Goal: Transaction & Acquisition: Purchase product/service

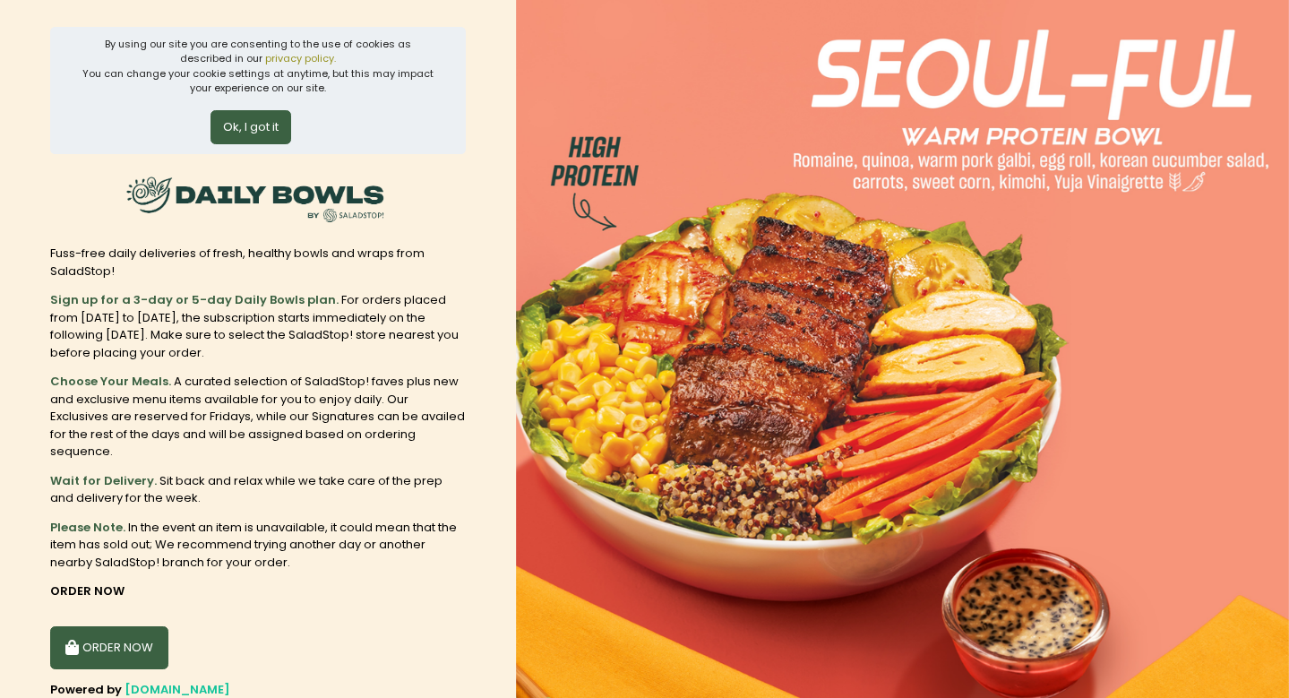
click at [259, 140] on button "Ok, I got it" at bounding box center [251, 127] width 81 height 34
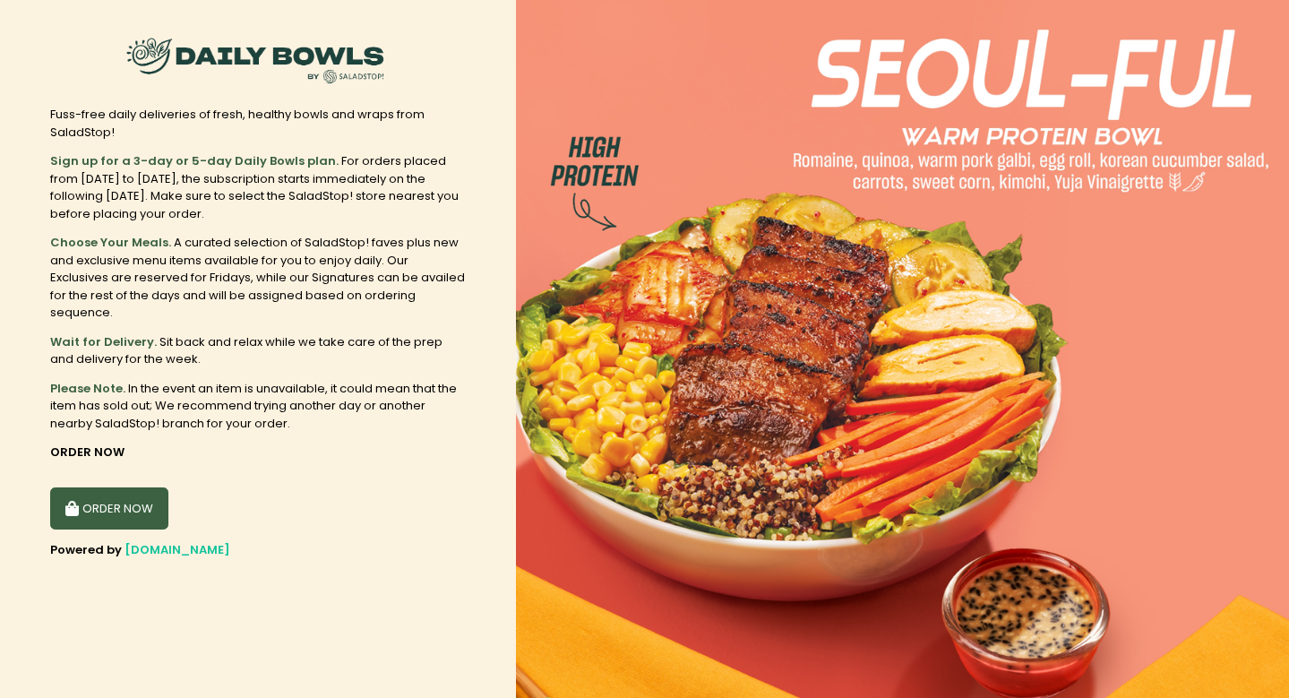
click at [142, 476] on div "ORDER NOW" at bounding box center [258, 501] width 416 height 57
click at [139, 509] on button "ORDER NOW" at bounding box center [109, 508] width 118 height 43
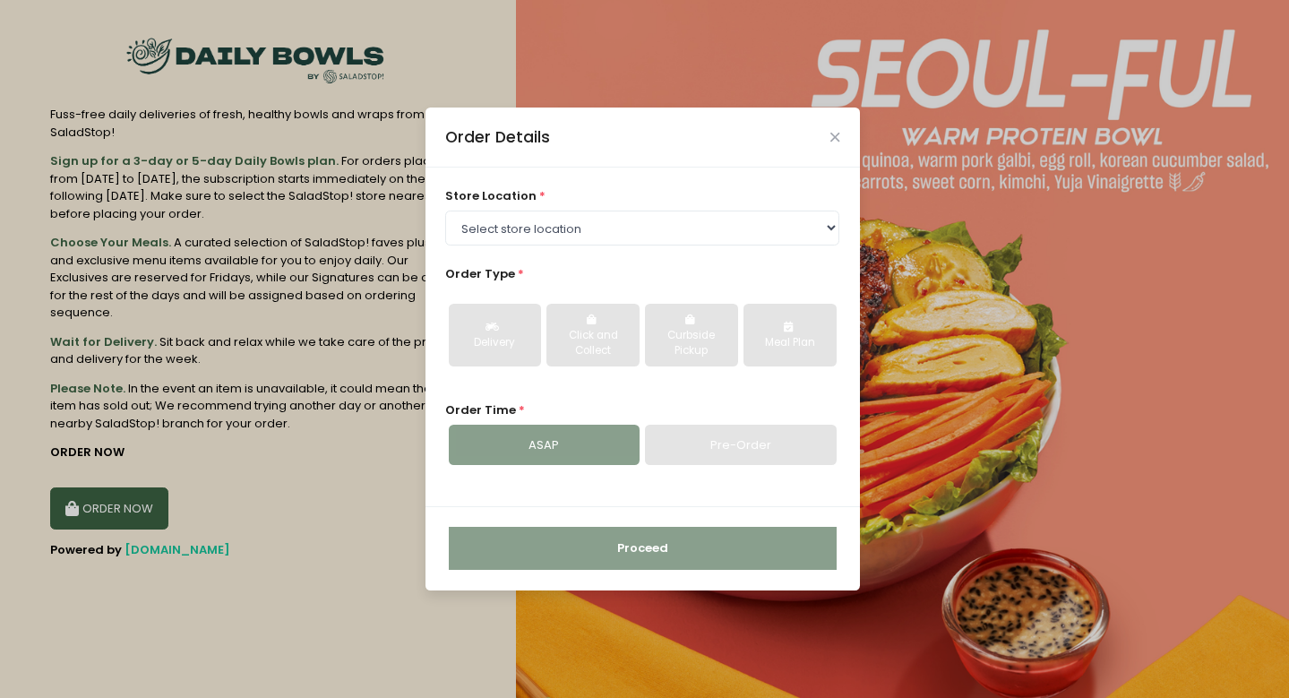
click at [604, 440] on div "ASAP" at bounding box center [544, 445] width 191 height 41
click at [599, 236] on select "Select store location [GEOGRAPHIC_DATA] [GEOGRAPHIC_DATA] [PERSON_NAME][GEOGRAP…" at bounding box center [642, 228] width 394 height 34
select select "61fa4629041dec77a210ae4a"
click at [445, 211] on select "Select store location [GEOGRAPHIC_DATA] [GEOGRAPHIC_DATA] [PERSON_NAME][GEOGRAP…" at bounding box center [642, 228] width 394 height 34
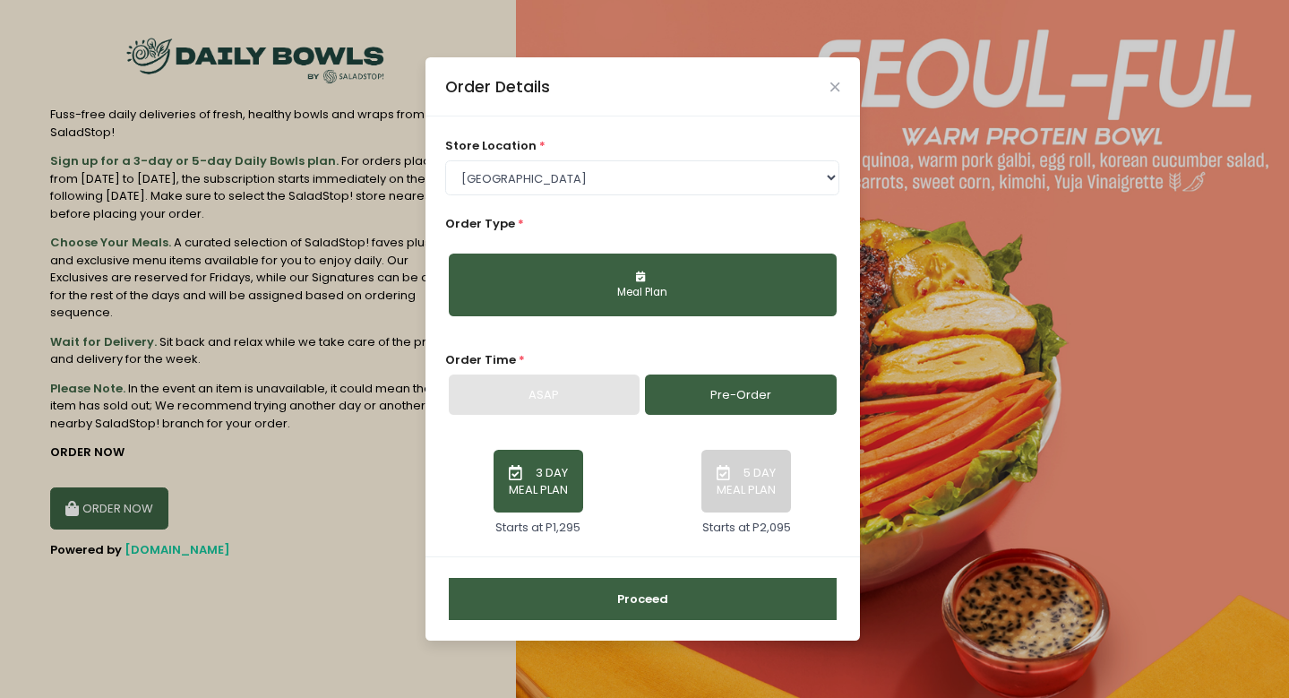
click at [632, 259] on button "Meal Plan" at bounding box center [643, 284] width 388 height 63
click at [674, 400] on link "Pre-Order" at bounding box center [740, 394] width 191 height 41
click at [641, 596] on button "Proceed" at bounding box center [643, 599] width 388 height 43
